Goal: Complete application form

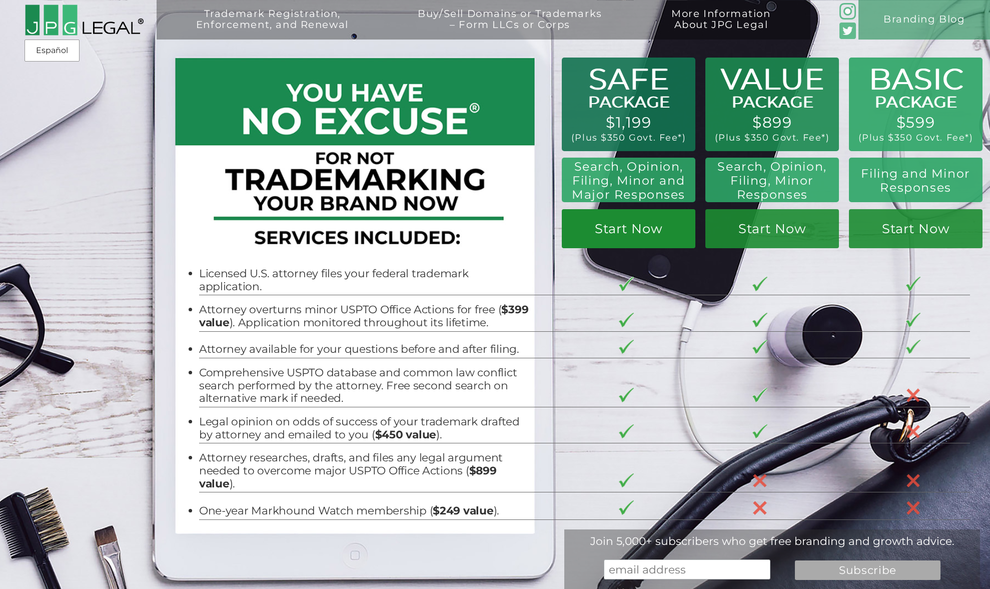
click at [605, 233] on link "Start Now" at bounding box center [629, 228] width 134 height 39
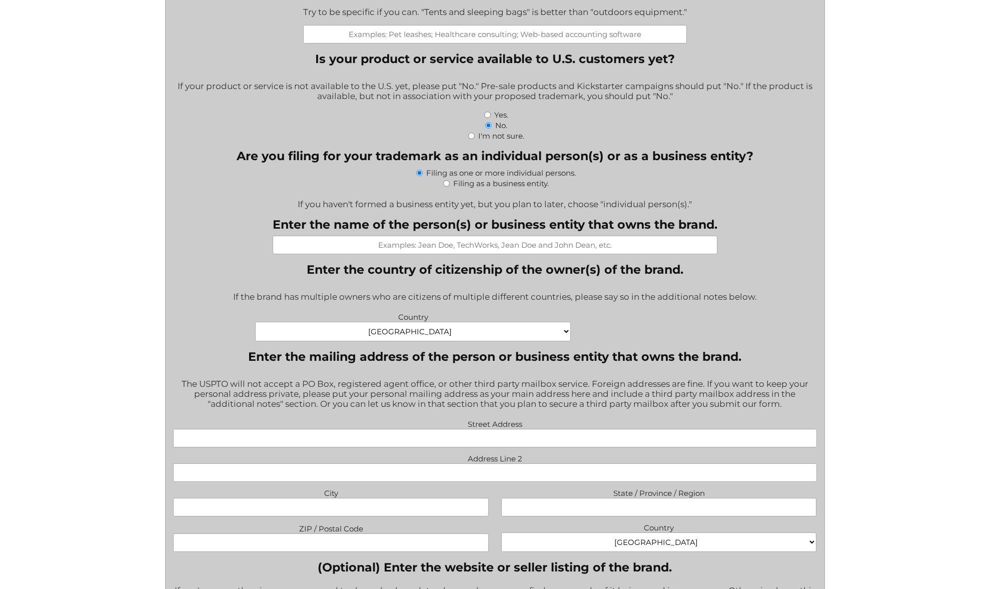
scroll to position [429, 0]
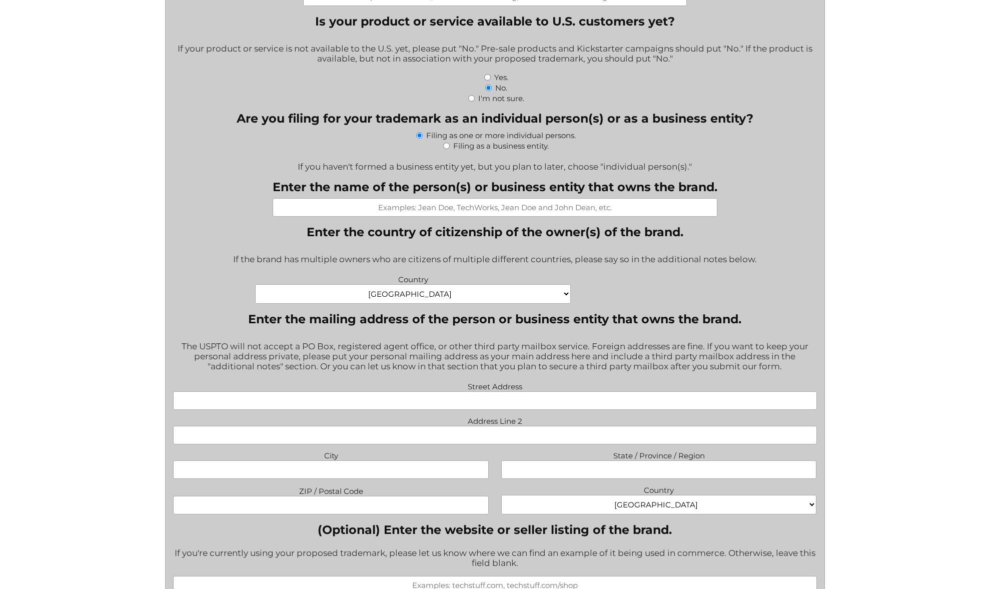
click at [483, 217] on input "Enter the name of the person(s) or business entity that owns the brand." at bounding box center [495, 207] width 445 height 19
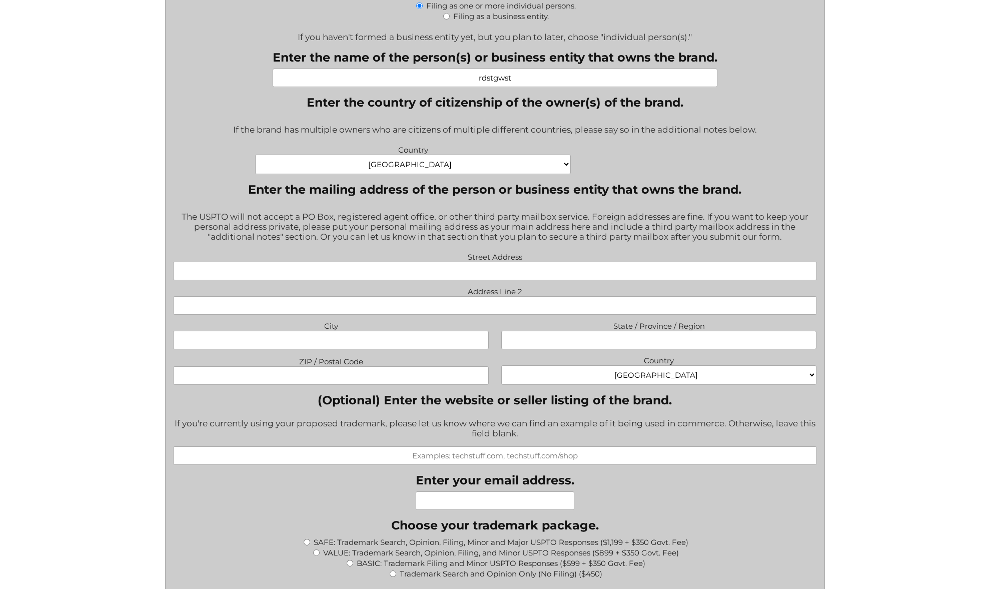
scroll to position [597, 0]
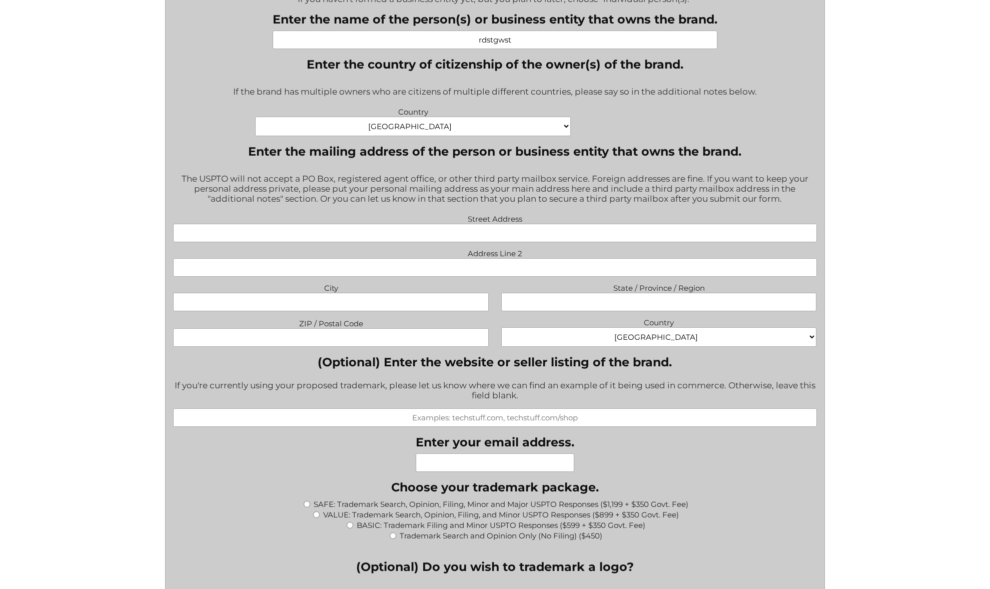
type input "rdstgwst"
click at [317, 518] on input "VALUE: Trademark Search, Opinion, Filing, and Minor USPTO Responses ($899 + $35…" at bounding box center [316, 514] width 7 height 7
radio input "true"
type input "$1,249.00"
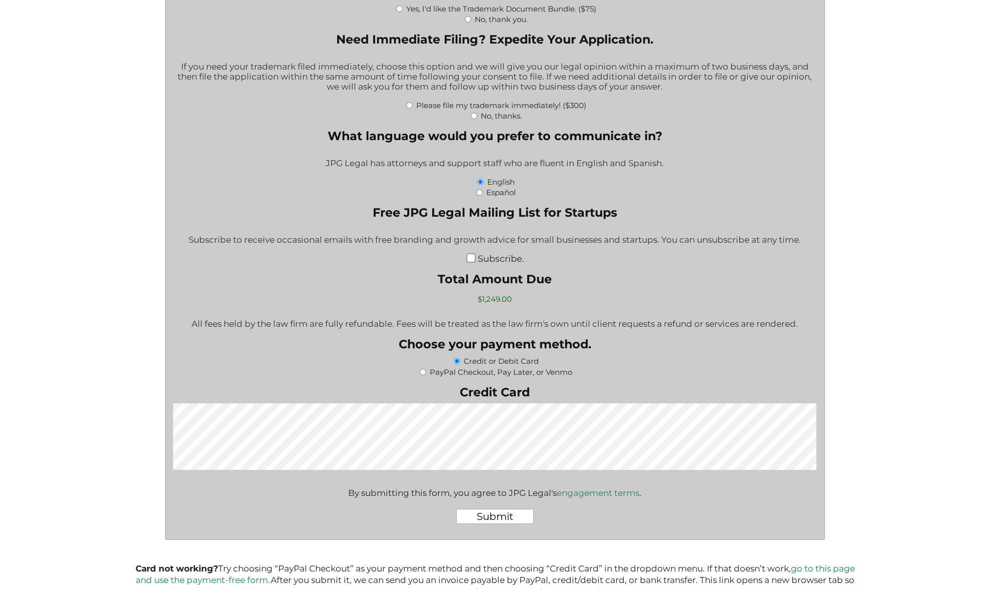
scroll to position [1530, 0]
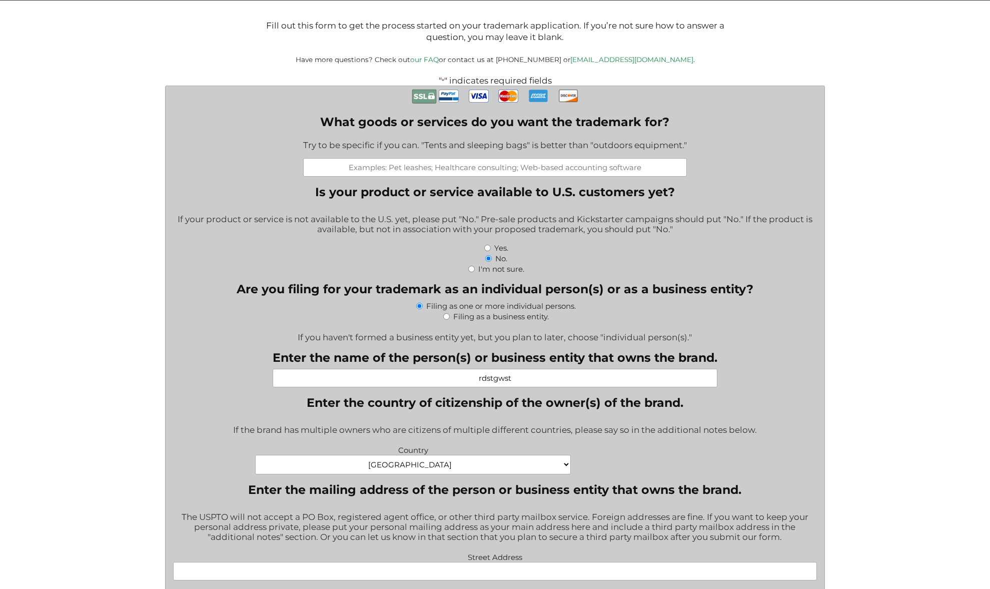
scroll to position [0, 0]
